Goal: Information Seeking & Learning: Learn about a topic

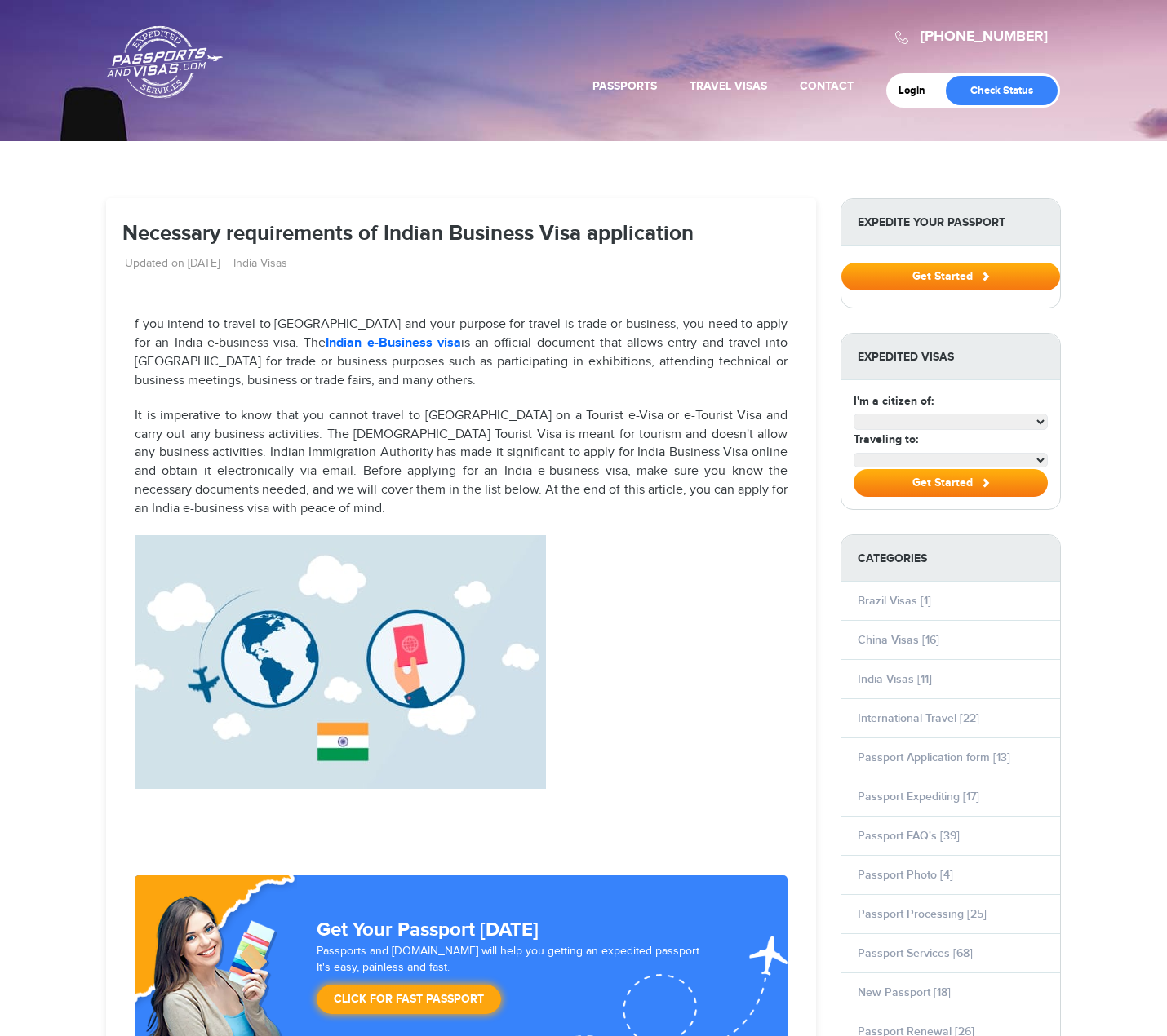
select select "**********"
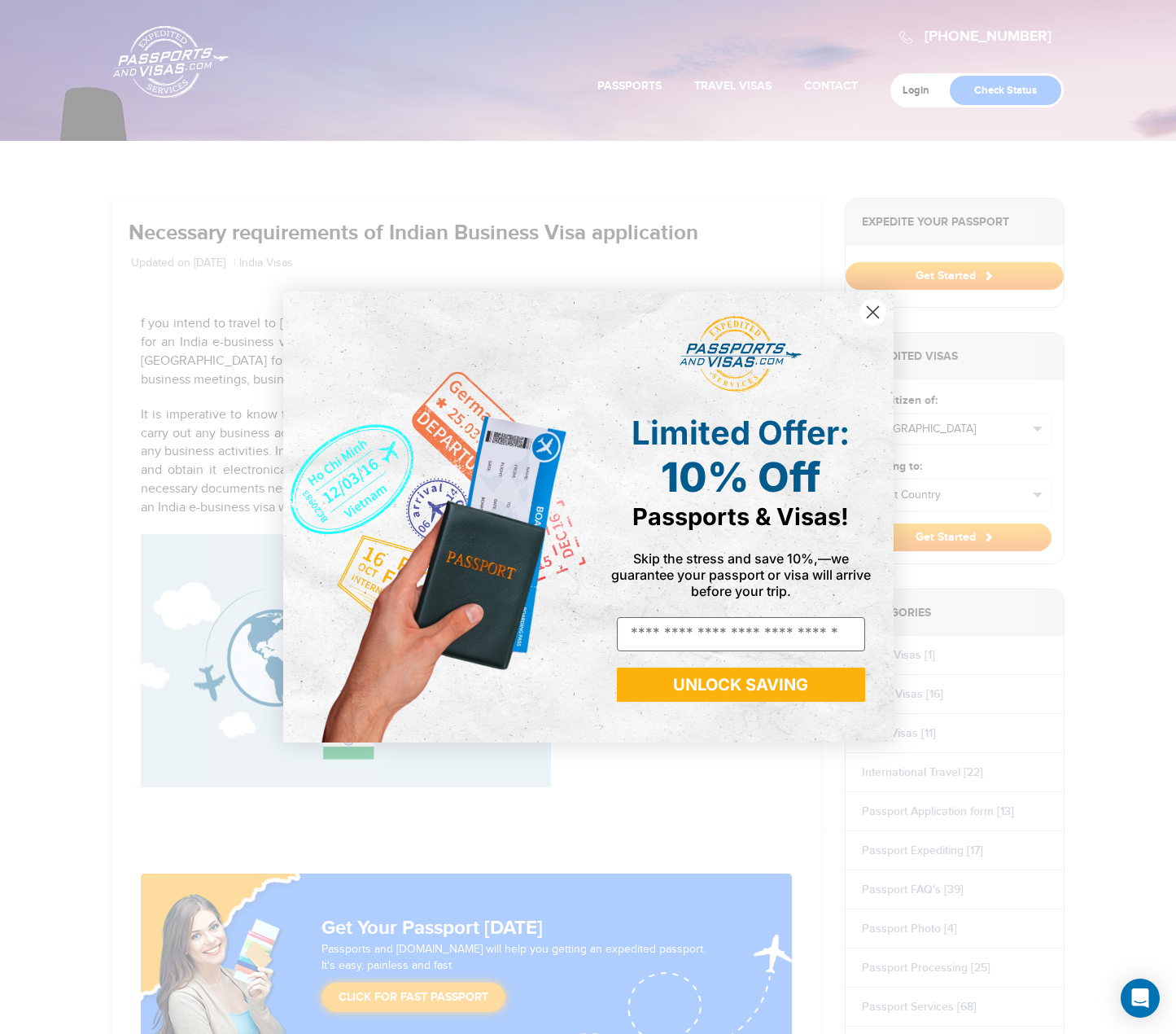
click at [879, 314] on circle "Close dialog" at bounding box center [871, 312] width 27 height 27
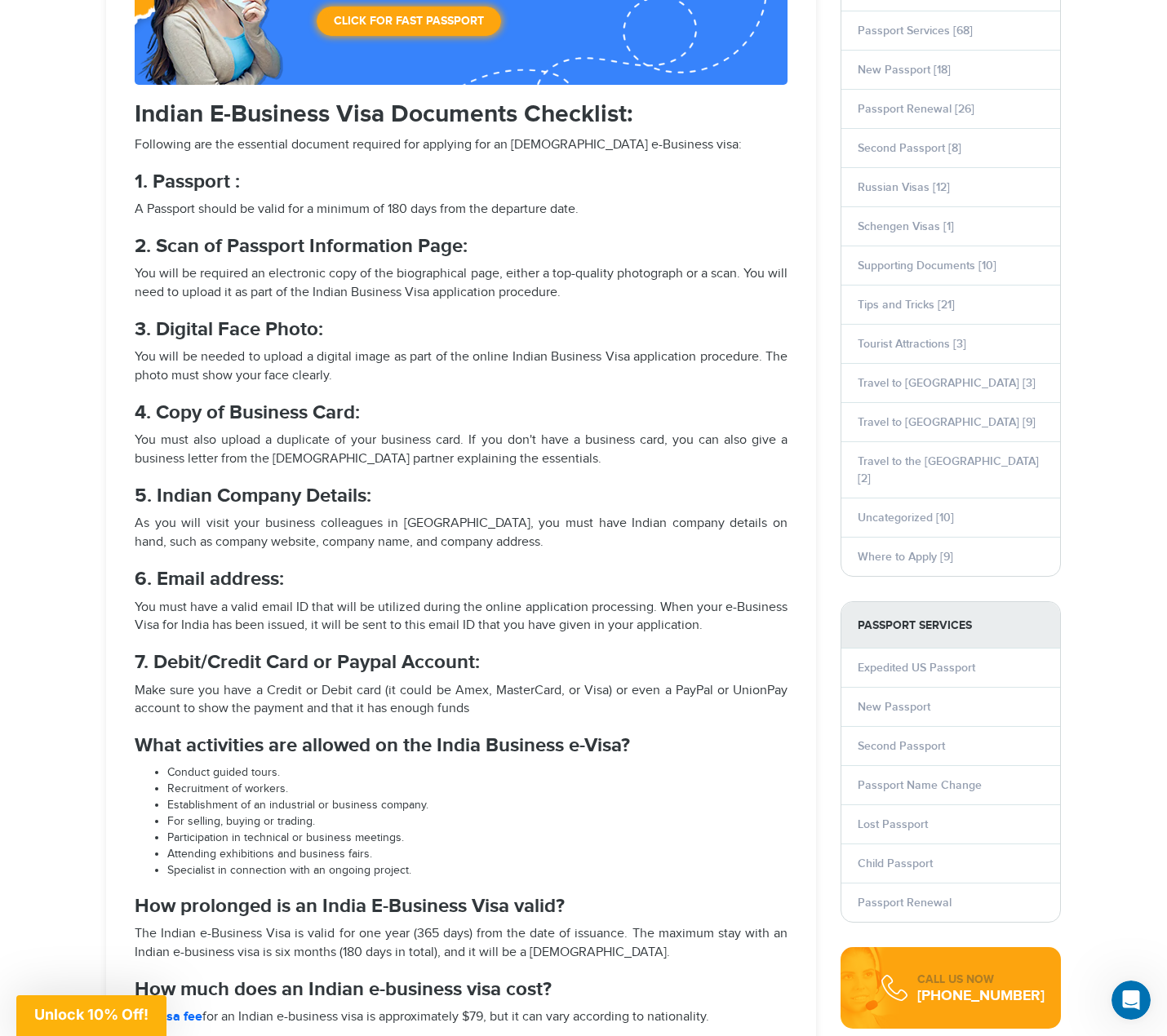
scroll to position [979, 0]
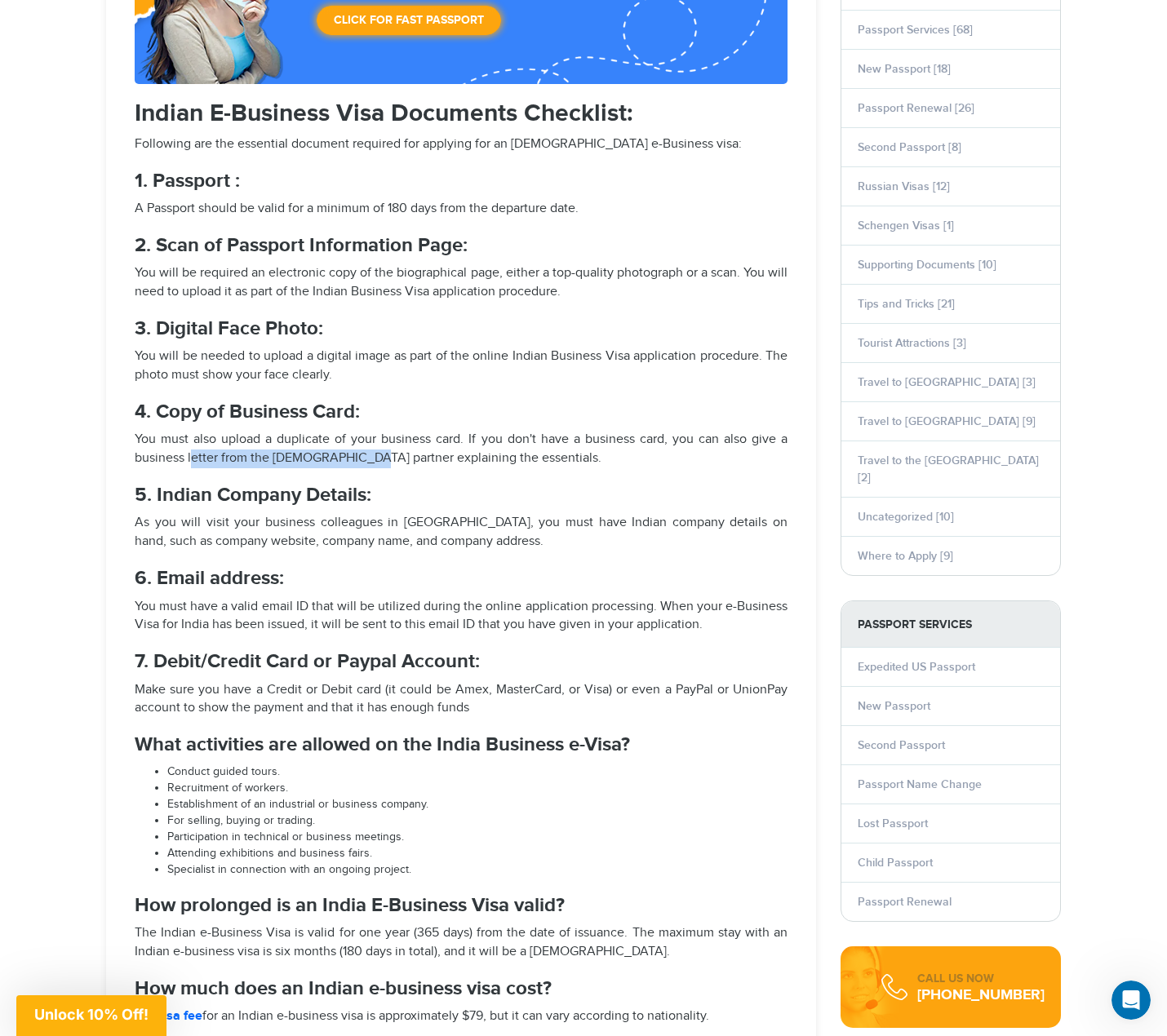
drag, startPoint x: 192, startPoint y: 456, endPoint x: 390, endPoint y: 455, distance: 198.0
click at [371, 455] on p "You must also upload a duplicate of your business card. If you don't have a bus…" at bounding box center [461, 449] width 653 height 37
click at [412, 455] on p "You must also upload a duplicate of your business card. If you don't have a bus…" at bounding box center [461, 449] width 653 height 37
drag, startPoint x: 333, startPoint y: 457, endPoint x: 369, endPoint y: 461, distance: 36.2
click at [358, 460] on p "You must also upload a duplicate of your business card. If you don't have a bus…" at bounding box center [461, 449] width 653 height 37
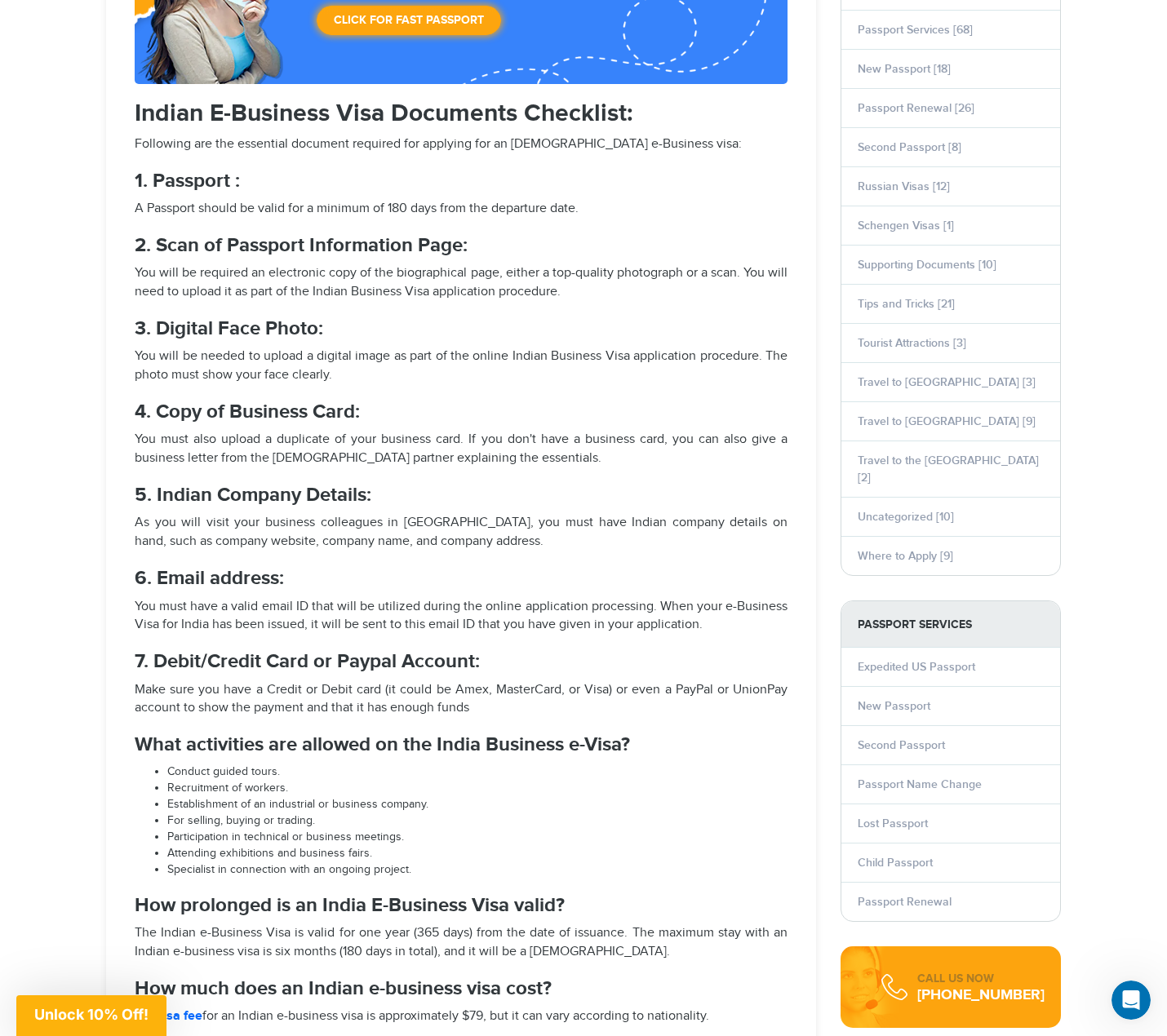
click at [410, 461] on p "You must also upload a duplicate of your business card. If you don't have a bus…" at bounding box center [461, 449] width 653 height 37
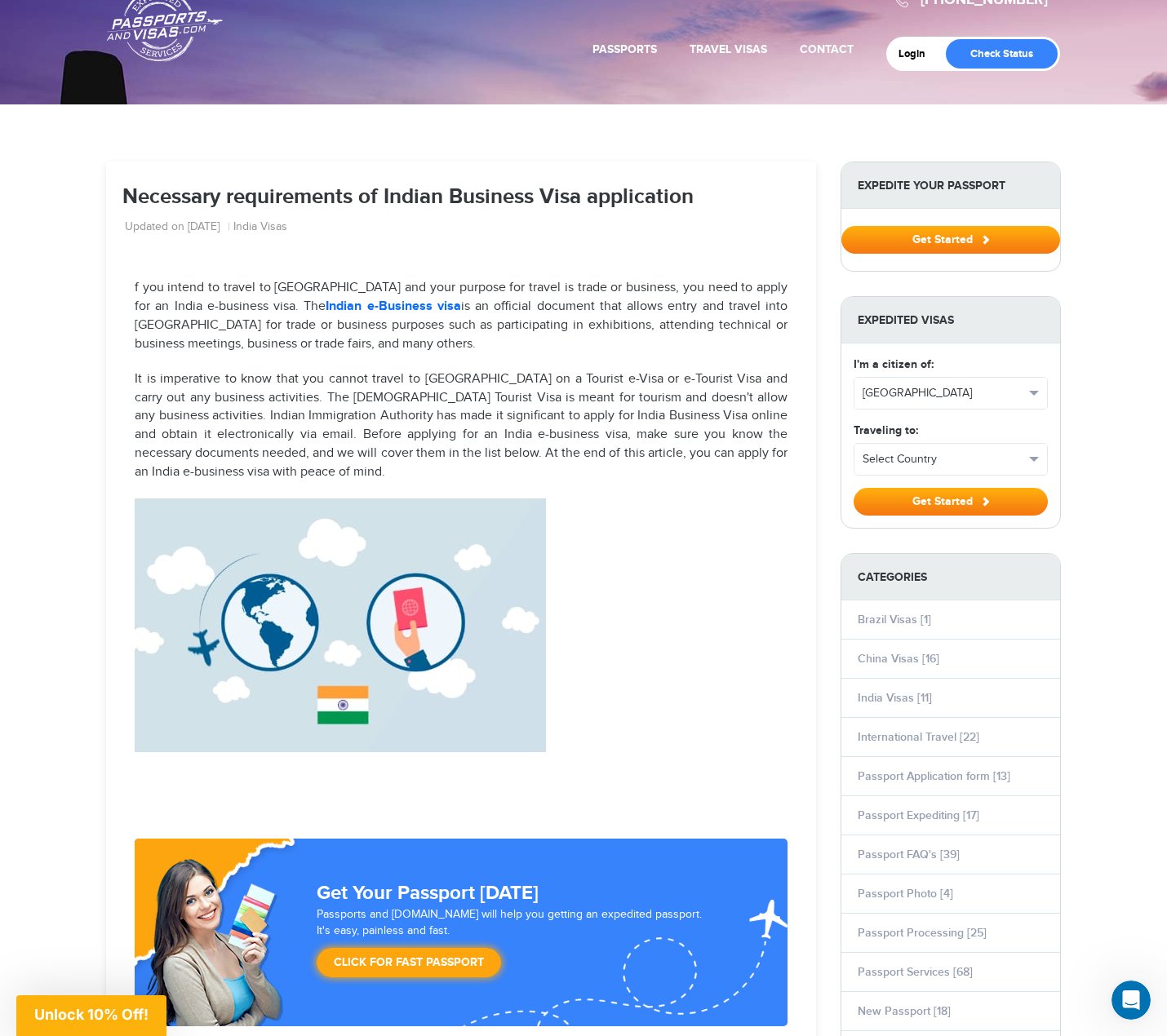
scroll to position [0, 0]
